Goal: Information Seeking & Learning: Find specific fact

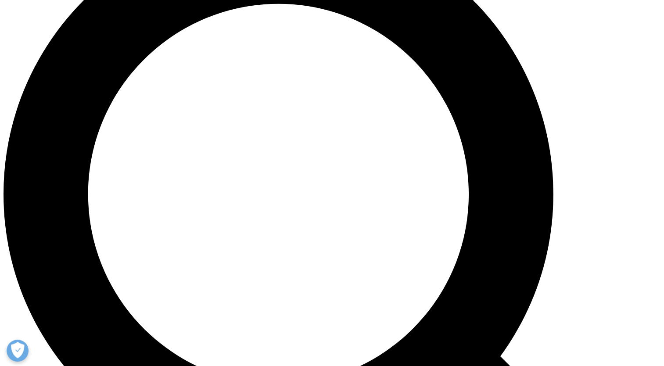
scroll to position [751, 0]
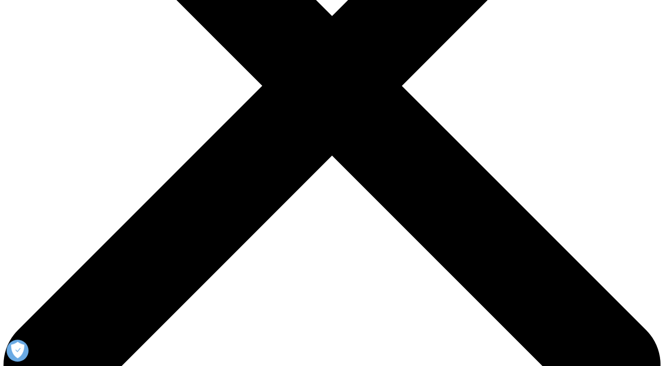
scroll to position [256, 0]
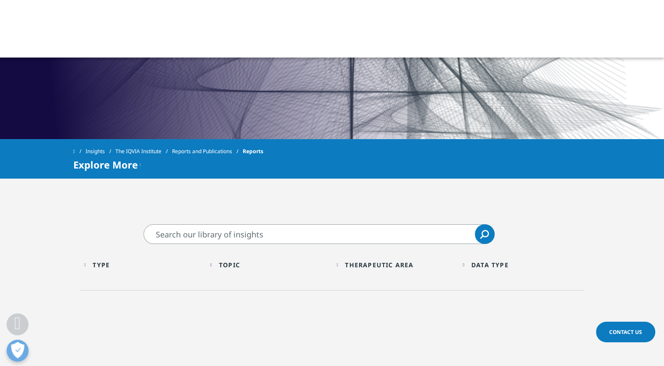
click at [209, 232] on input "Search" at bounding box center [318, 234] width 351 height 20
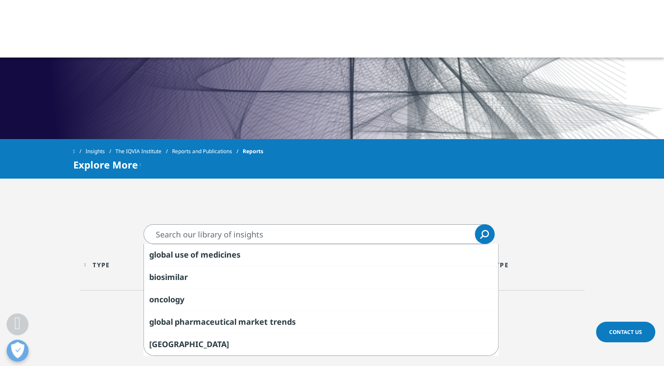
paste input "failures in temperature-controlled"
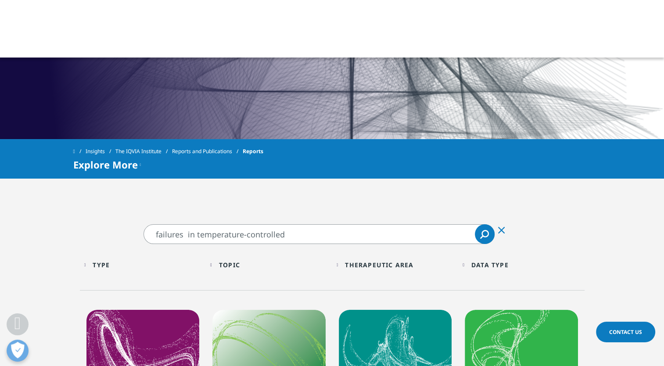
click at [408, 234] on icon "Search" at bounding box center [484, 234] width 9 height 9
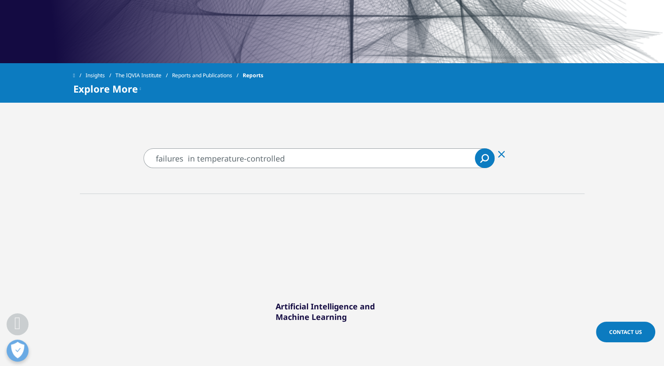
scroll to position [332, 0]
click at [297, 161] on input "failures in temperature-controlled" at bounding box center [318, 158] width 351 height 20
type input "f"
click at [196, 162] on input "failures in temperature-controlled" at bounding box center [318, 158] width 351 height 20
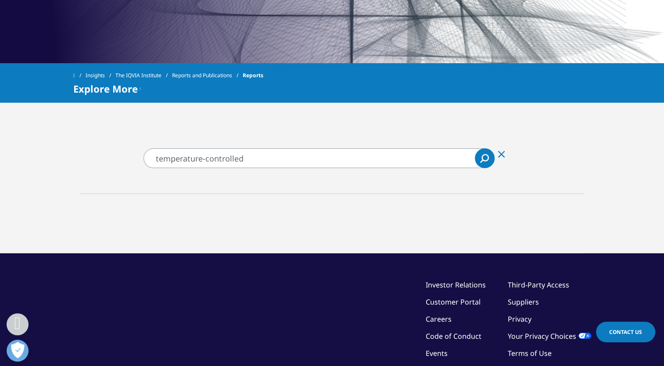
click at [253, 165] on input "temperature-controlled" at bounding box center [318, 158] width 351 height 20
type input "t"
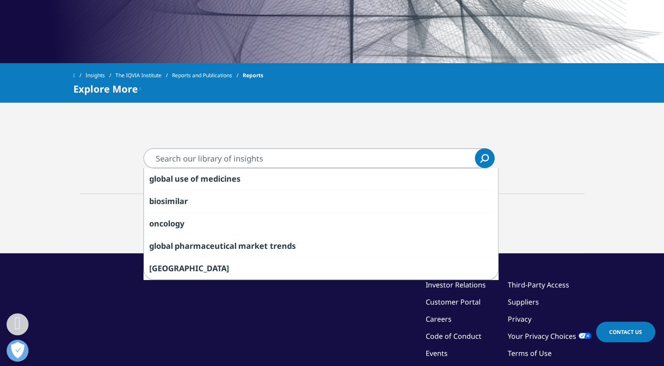
click at [130, 161] on section "Clear global use of medicines biosimilar oncology global pharmaceutical market …" at bounding box center [332, 200] width 664 height 105
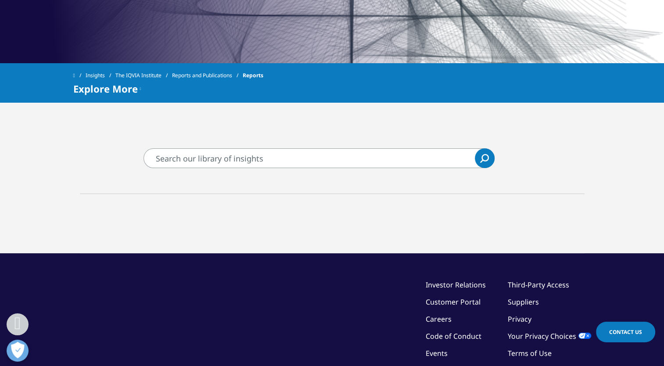
click at [135, 94] on span "Explore More" at bounding box center [105, 88] width 64 height 11
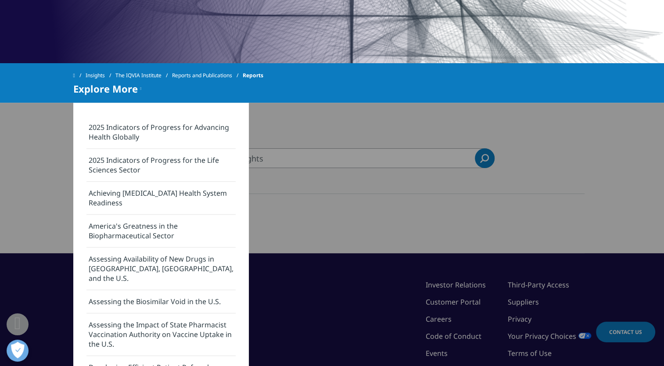
click at [209, 93] on div "Explore More 2025 Indicators of Progress for Advancing Health Globally 2025 Ind…" at bounding box center [332, 88] width 518 height 11
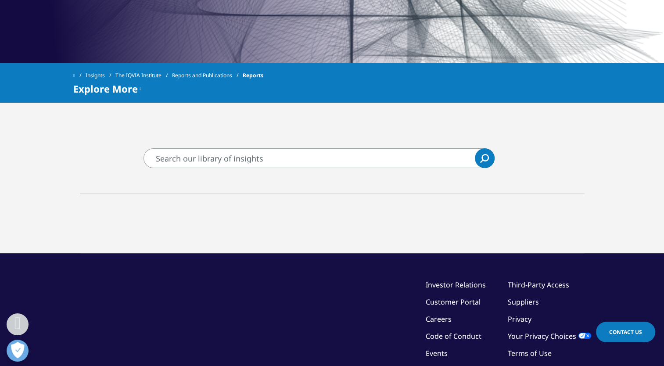
type input "temperature-controlled"
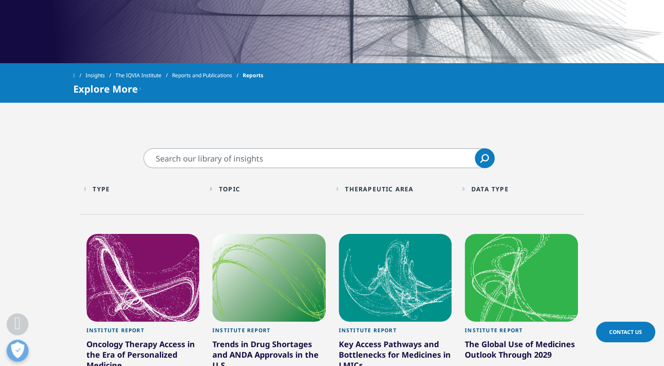
click at [408, 190] on div "Data Type Loading Clear Or/And Operator More" at bounding box center [521, 189] width 118 height 21
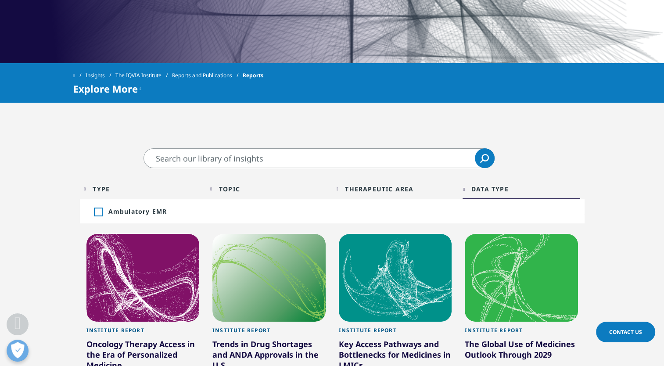
click at [408, 190] on div "Data Type Loading Clear Or/And Operator More" at bounding box center [521, 189] width 118 height 21
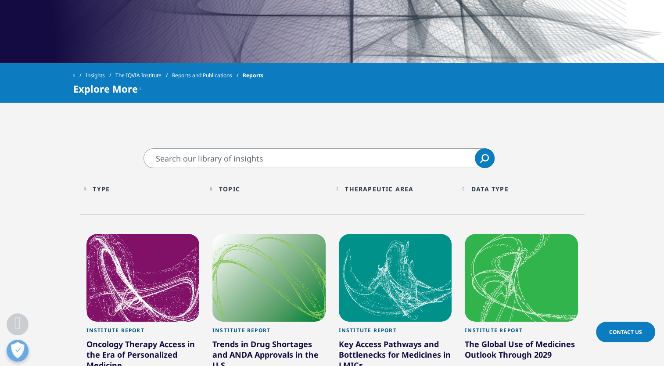
click at [342, 190] on div "Therapeutic Area Loading Clear Or/And Operator" at bounding box center [396, 189] width 118 height 21
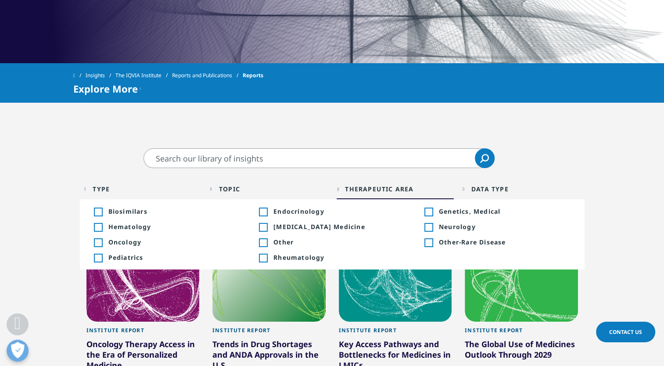
click at [342, 190] on div "Therapeutic Area Loading Clear Or/And Operator" at bounding box center [396, 189] width 118 height 21
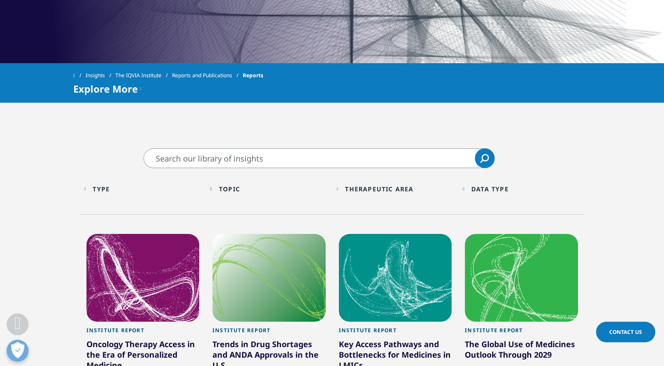
click at [219, 196] on div "Topic Loading Clear Or/And Operator" at bounding box center [269, 189] width 118 height 21
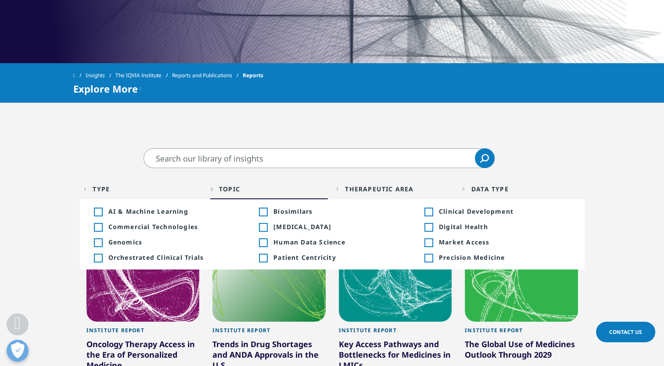
click at [219, 196] on div "Topic Loading Clear Or/And Operator" at bounding box center [269, 189] width 118 height 21
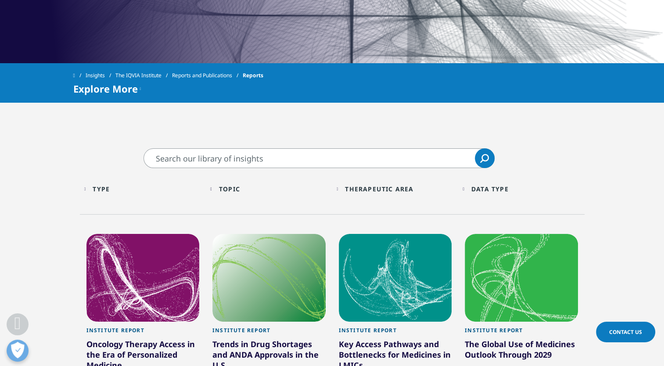
click at [86, 194] on div "Type Loading Clear Or/And Operator" at bounding box center [143, 189] width 118 height 21
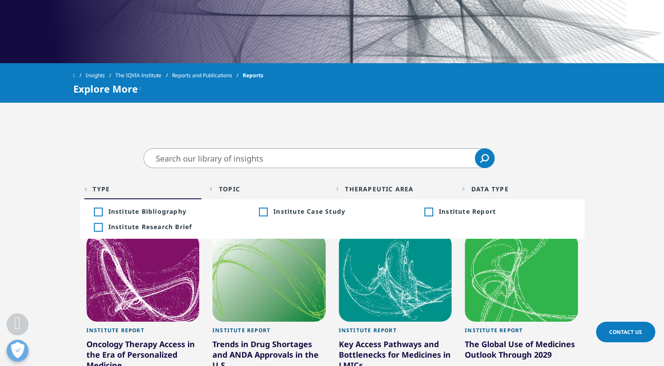
click at [86, 194] on div "Type Loading Clear Or/And Operator" at bounding box center [143, 189] width 118 height 21
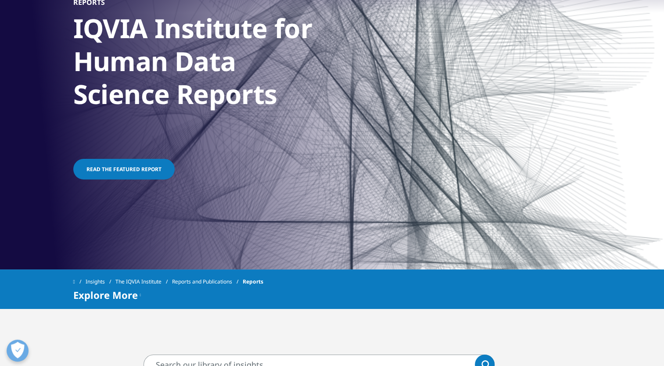
scroll to position [165, 0]
